Goal: Task Accomplishment & Management: Manage account settings

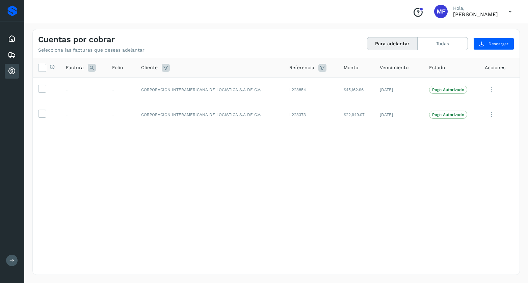
click at [7, 73] on div "Cuentas por cobrar" at bounding box center [12, 71] width 14 height 15
click at [442, 44] on button "Todas" at bounding box center [442, 43] width 50 height 12
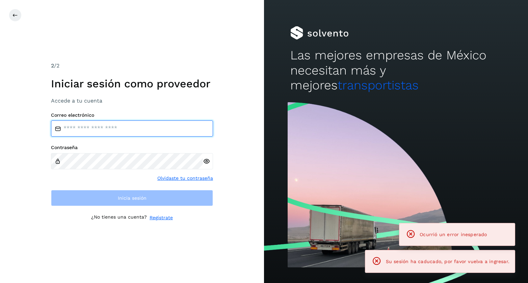
type input "**********"
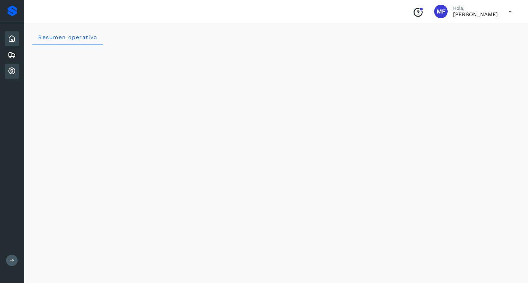
click at [12, 72] on icon at bounding box center [12, 71] width 8 height 8
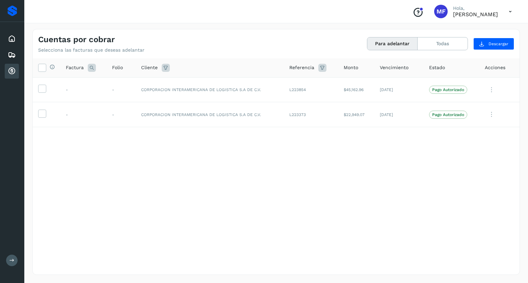
click at [509, 9] on icon at bounding box center [510, 12] width 14 height 14
click at [467, 30] on div "Cerrar sesión" at bounding box center [476, 30] width 80 height 13
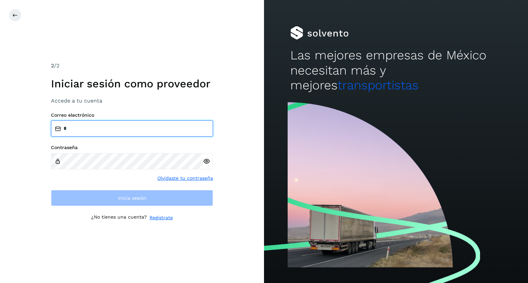
type input "**********"
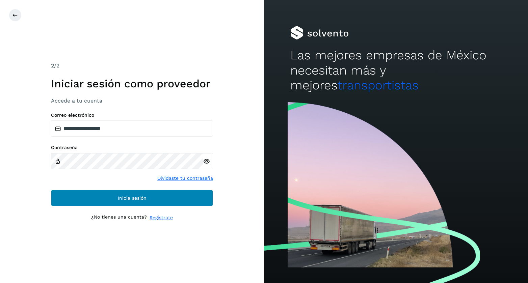
click at [97, 198] on button "Inicia sesión" at bounding box center [132, 198] width 162 height 16
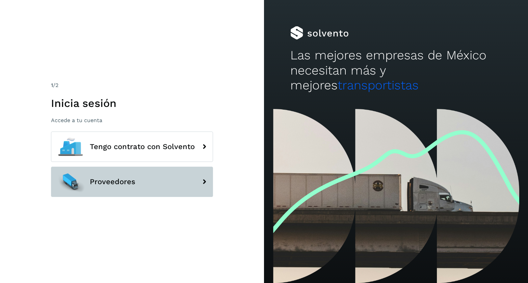
click at [113, 186] on button "Proveedores" at bounding box center [132, 182] width 162 height 30
click at [116, 183] on span "Proveedores" at bounding box center [113, 182] width 46 height 8
click at [132, 181] on span "Proveedores" at bounding box center [113, 182] width 46 height 8
click at [133, 181] on span "Proveedores" at bounding box center [113, 182] width 46 height 8
